Goal: Transaction & Acquisition: Download file/media

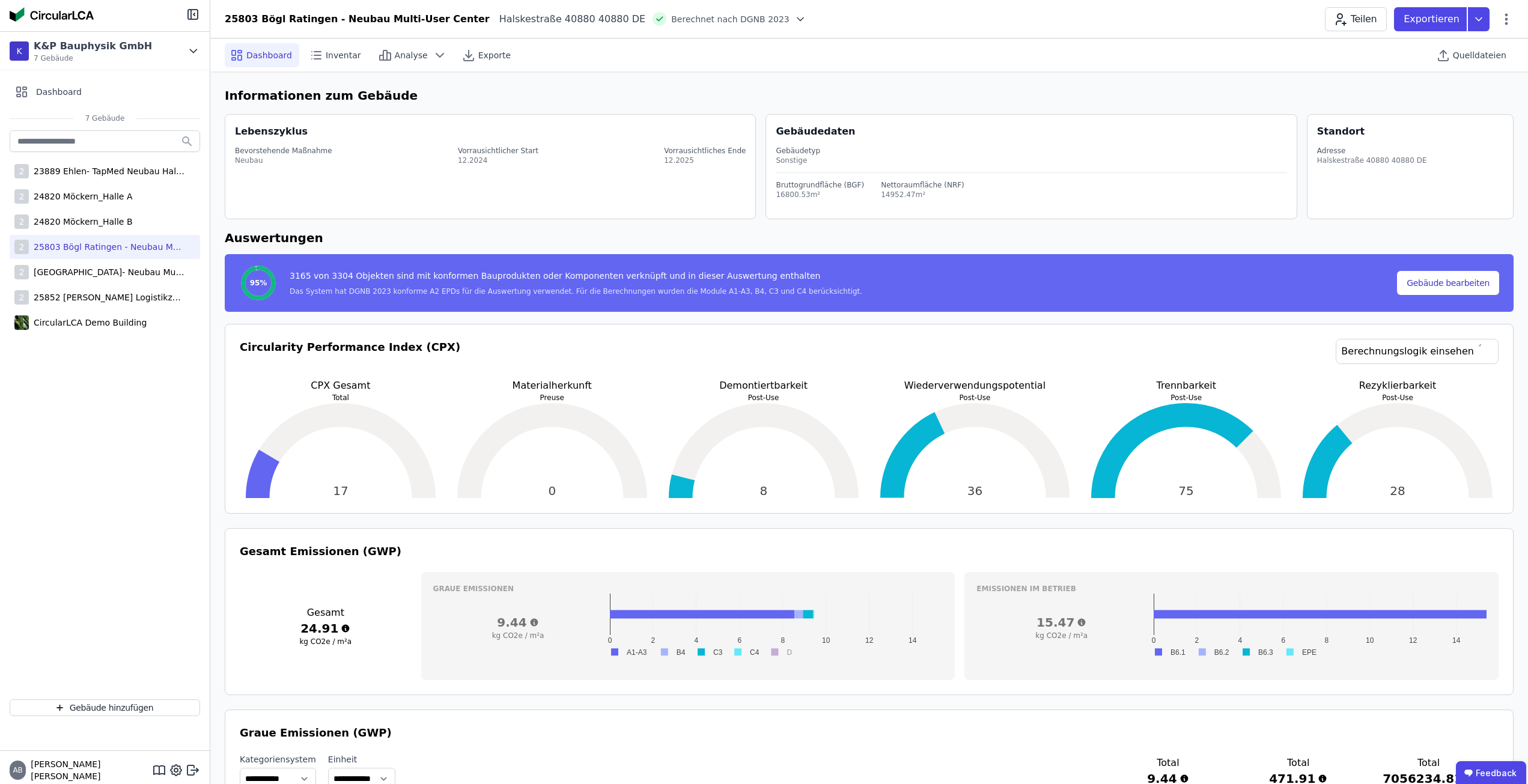
select select "*"
drag, startPoint x: 784, startPoint y: 307, endPoint x: 791, endPoint y: 304, distance: 7.6
click at [784, 307] on div "95% 3165 von 3304 Objekten sind mit konformen Bauprodukten oder Komponenten ver…" at bounding box center [869, 282] width 1289 height 58
click at [343, 52] on span "Inventar" at bounding box center [344, 55] width 36 height 12
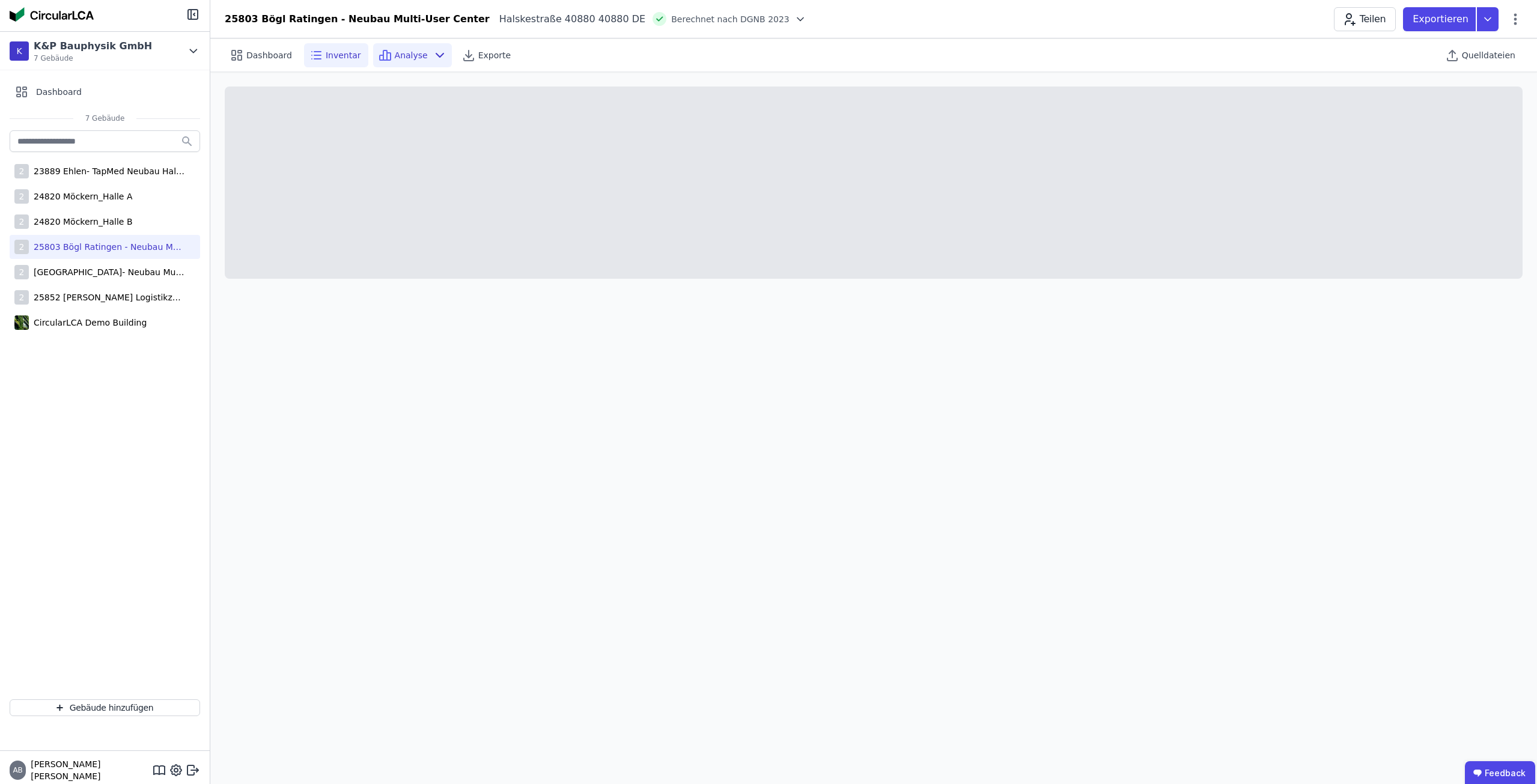
click at [410, 57] on span "Analyse" at bounding box center [411, 55] width 33 height 12
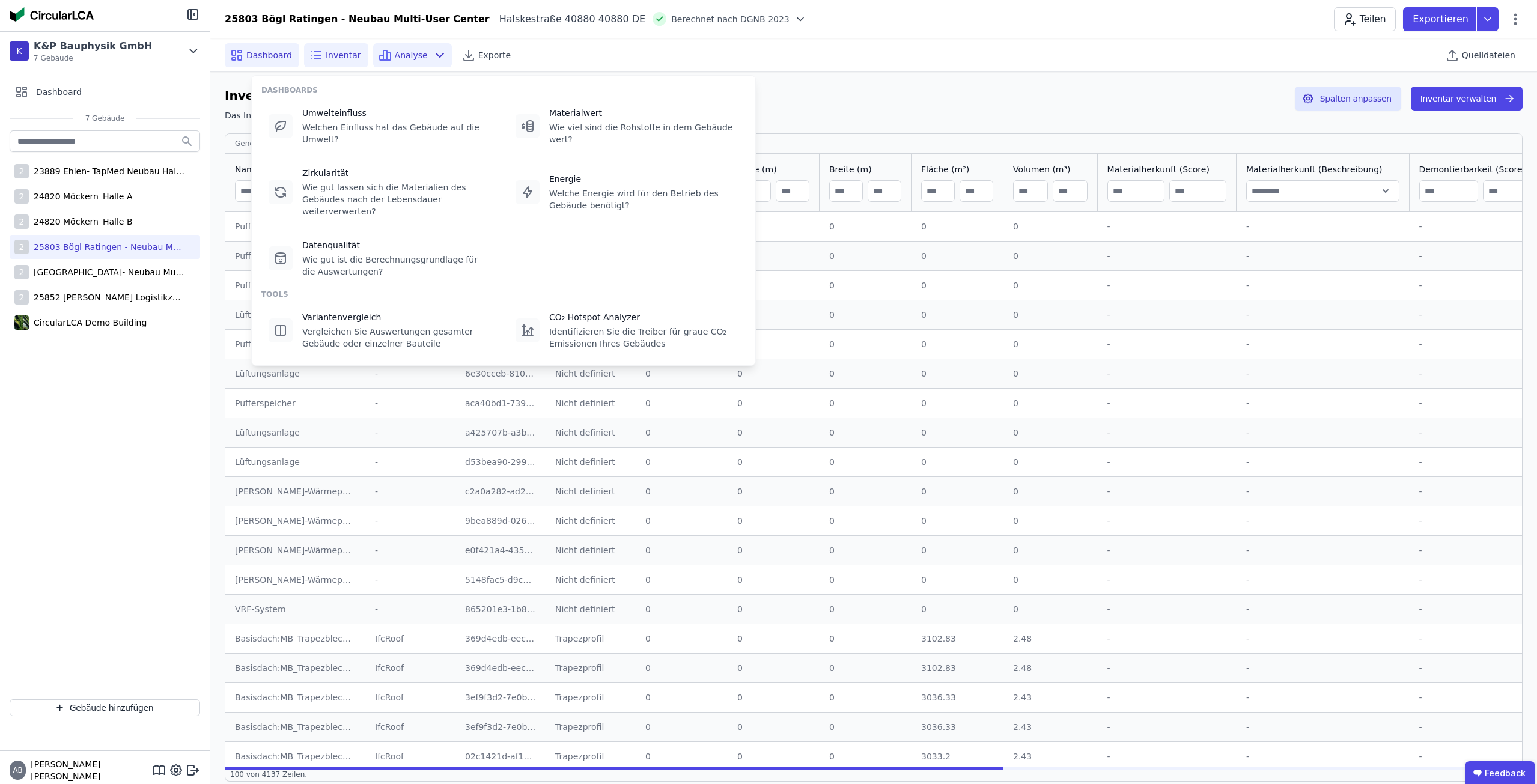
click at [283, 52] on span "Dashboard" at bounding box center [269, 55] width 46 height 12
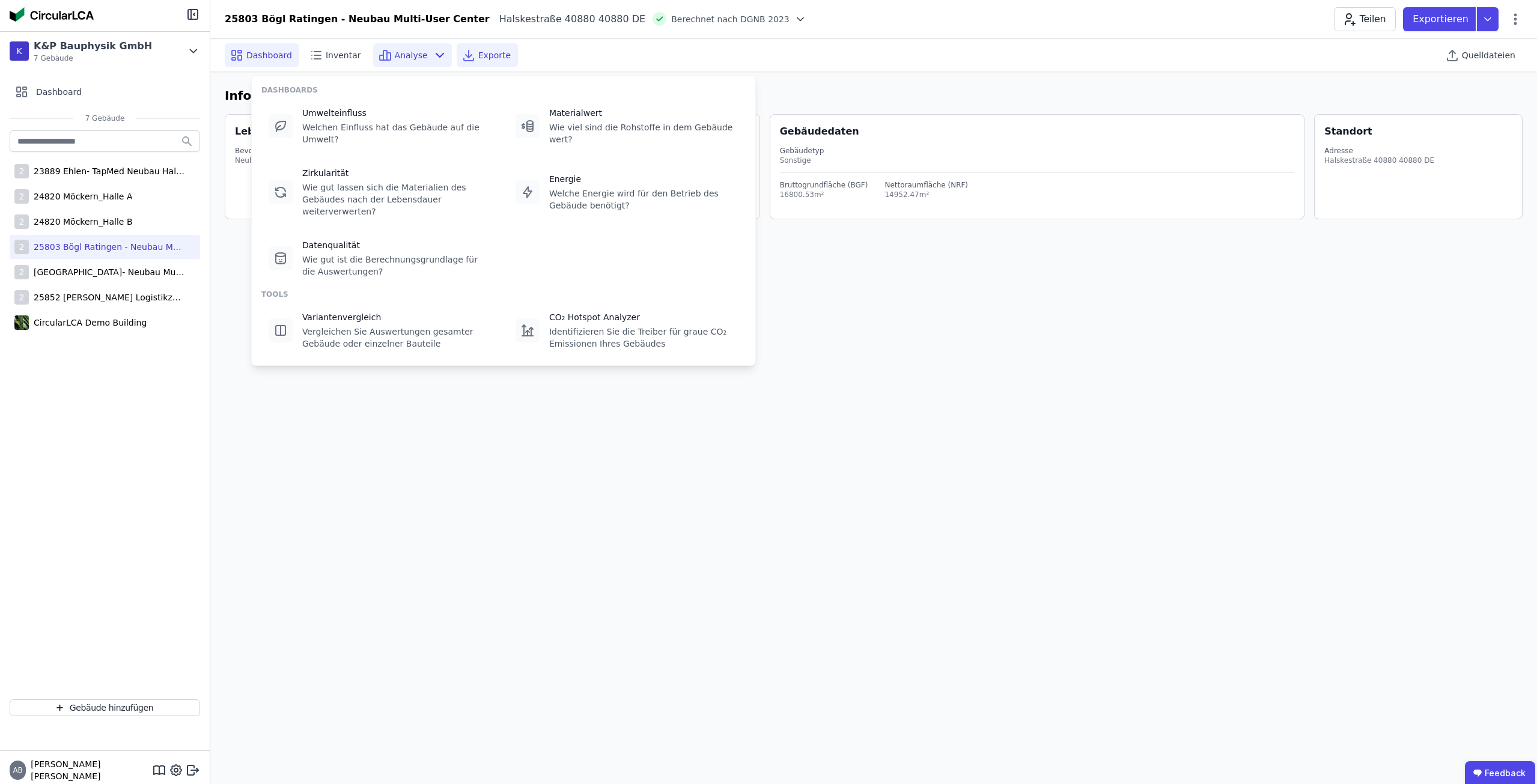
click at [478, 55] on span "Exporte" at bounding box center [494, 55] width 32 height 12
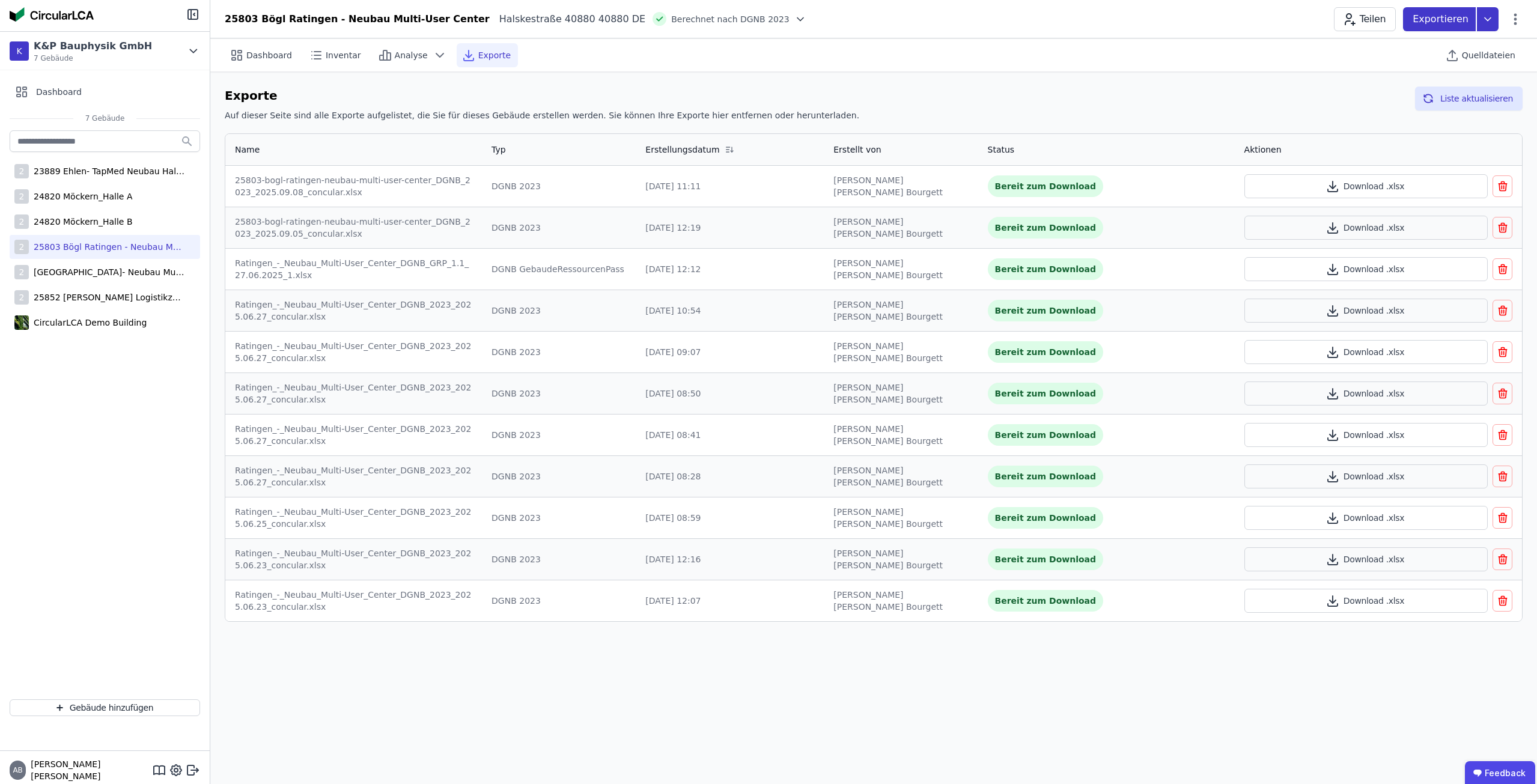
click at [1477, 19] on icon at bounding box center [1487, 19] width 22 height 24
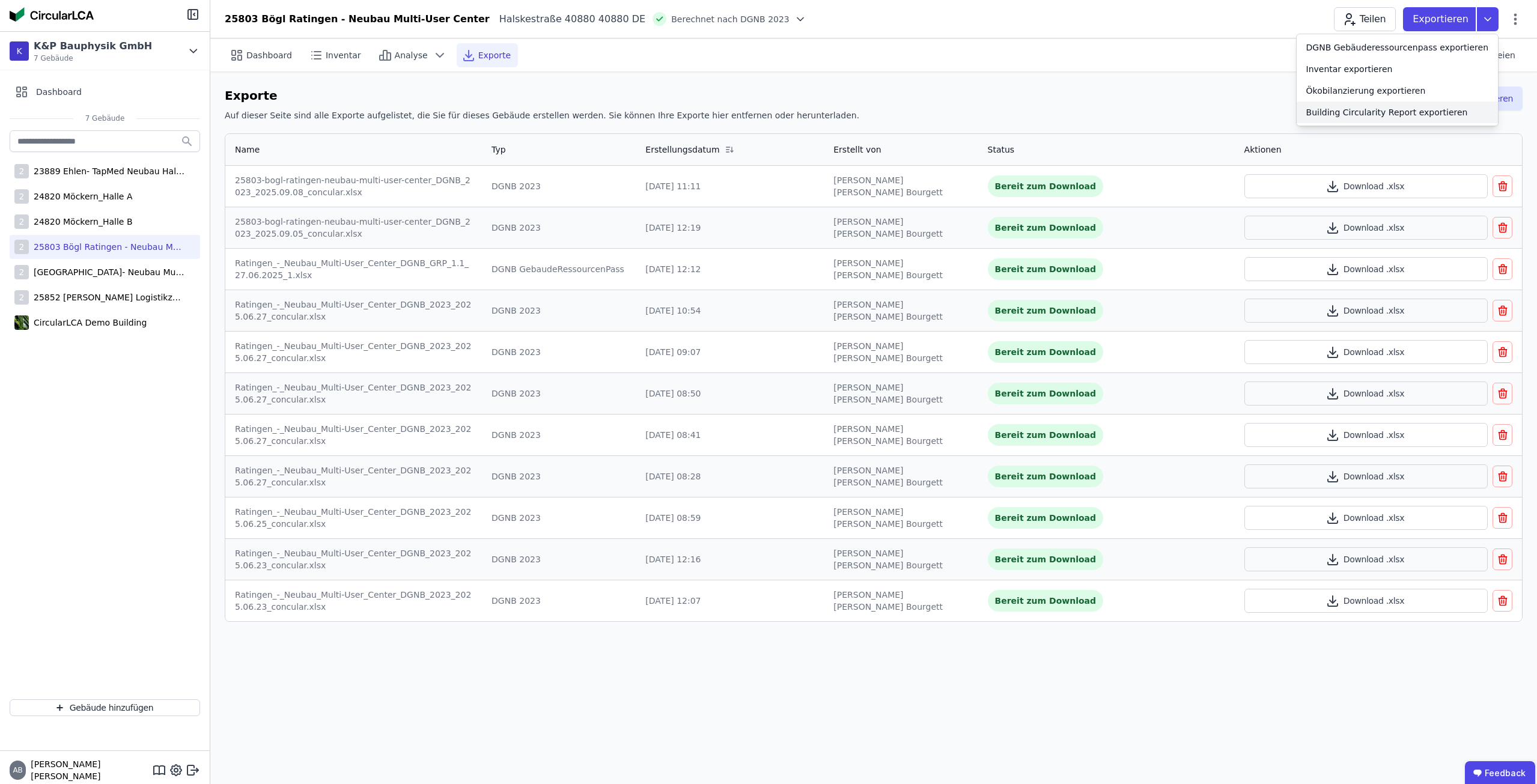
click at [1448, 109] on div "Building Circularity Report exportieren" at bounding box center [1386, 112] width 162 height 12
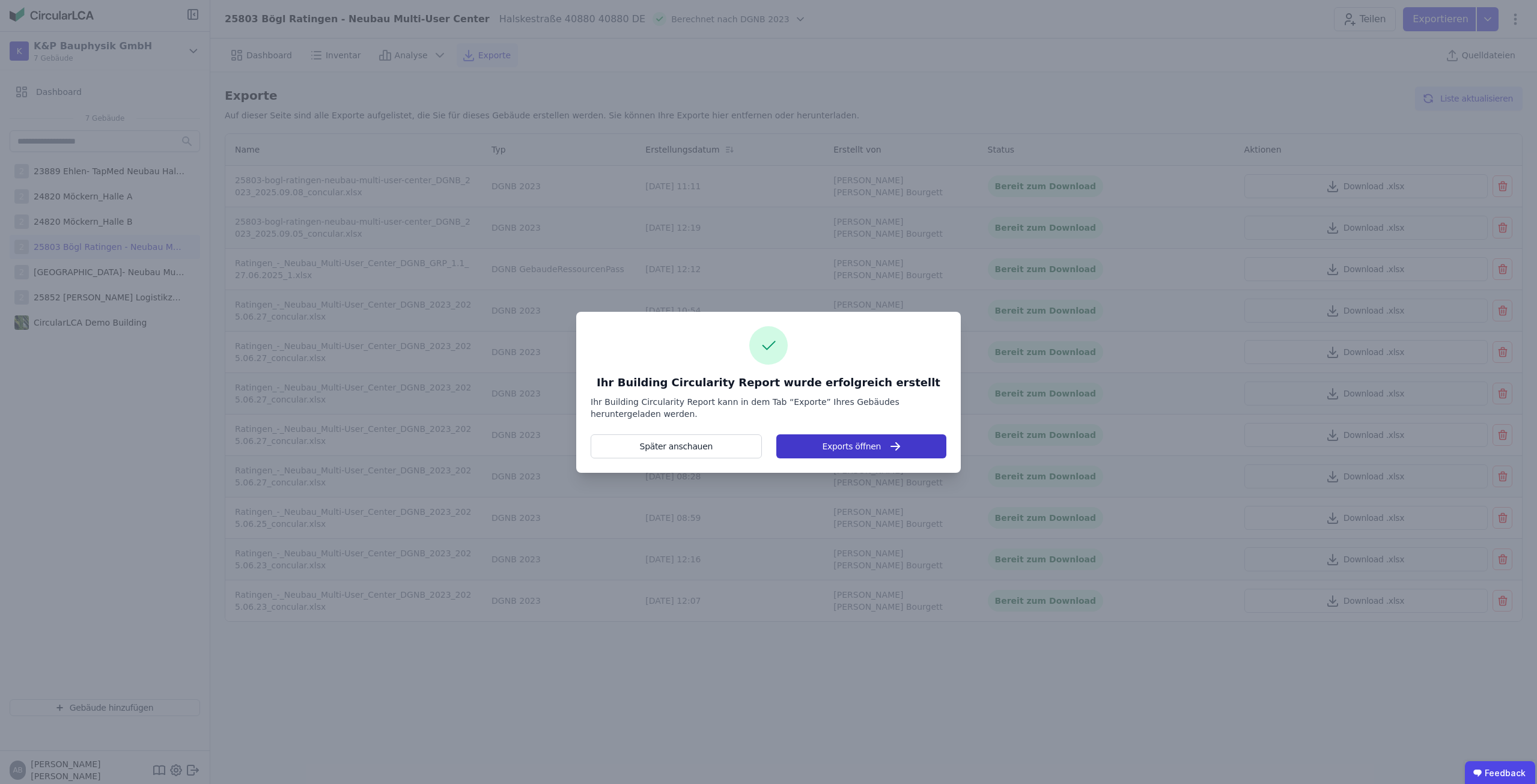
click at [858, 444] on button "Exports öffnen" at bounding box center [860, 446] width 170 height 24
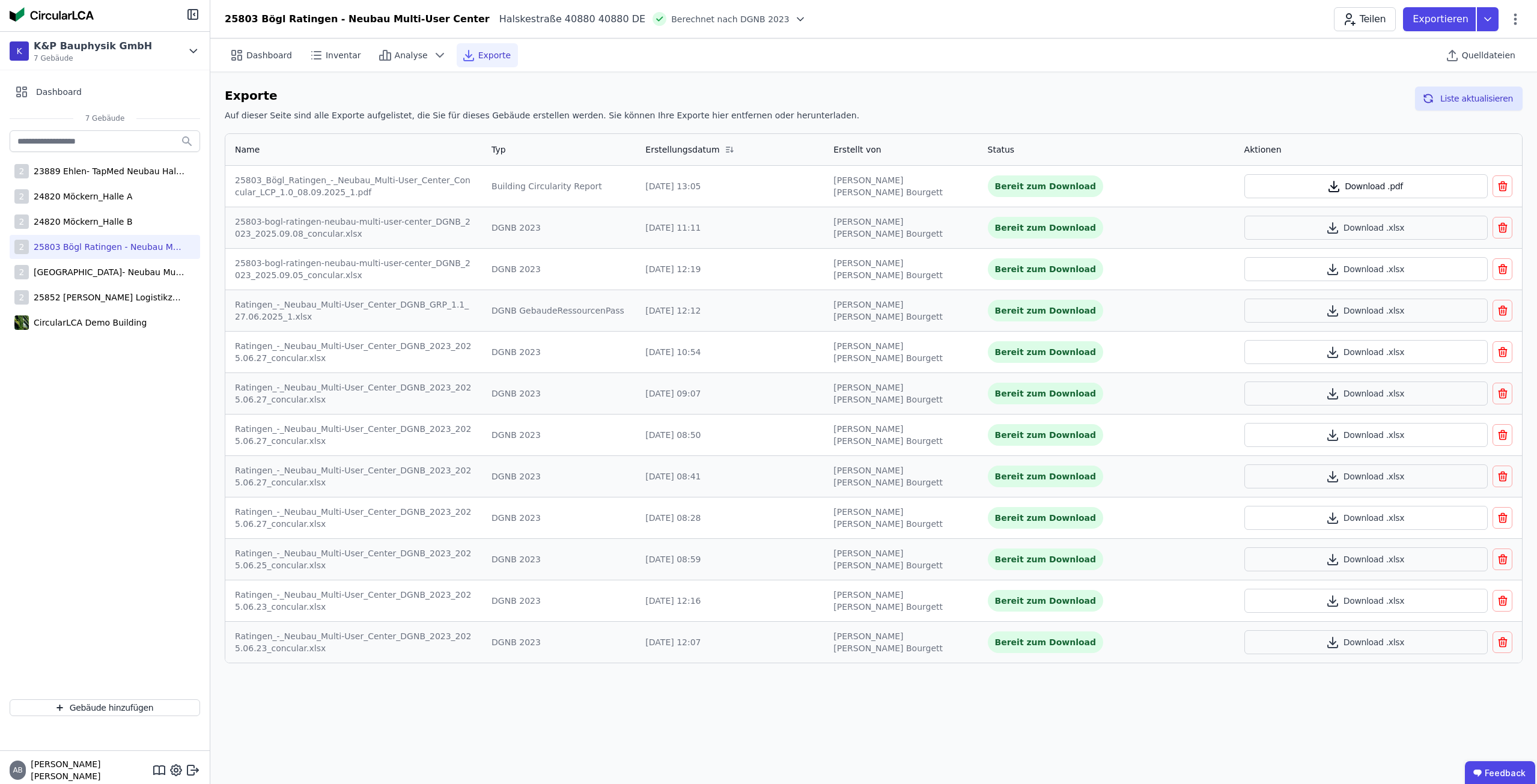
click at [1349, 182] on button "Download .pdf" at bounding box center [1366, 186] width 244 height 24
